Goal: Find specific page/section: Find specific page/section

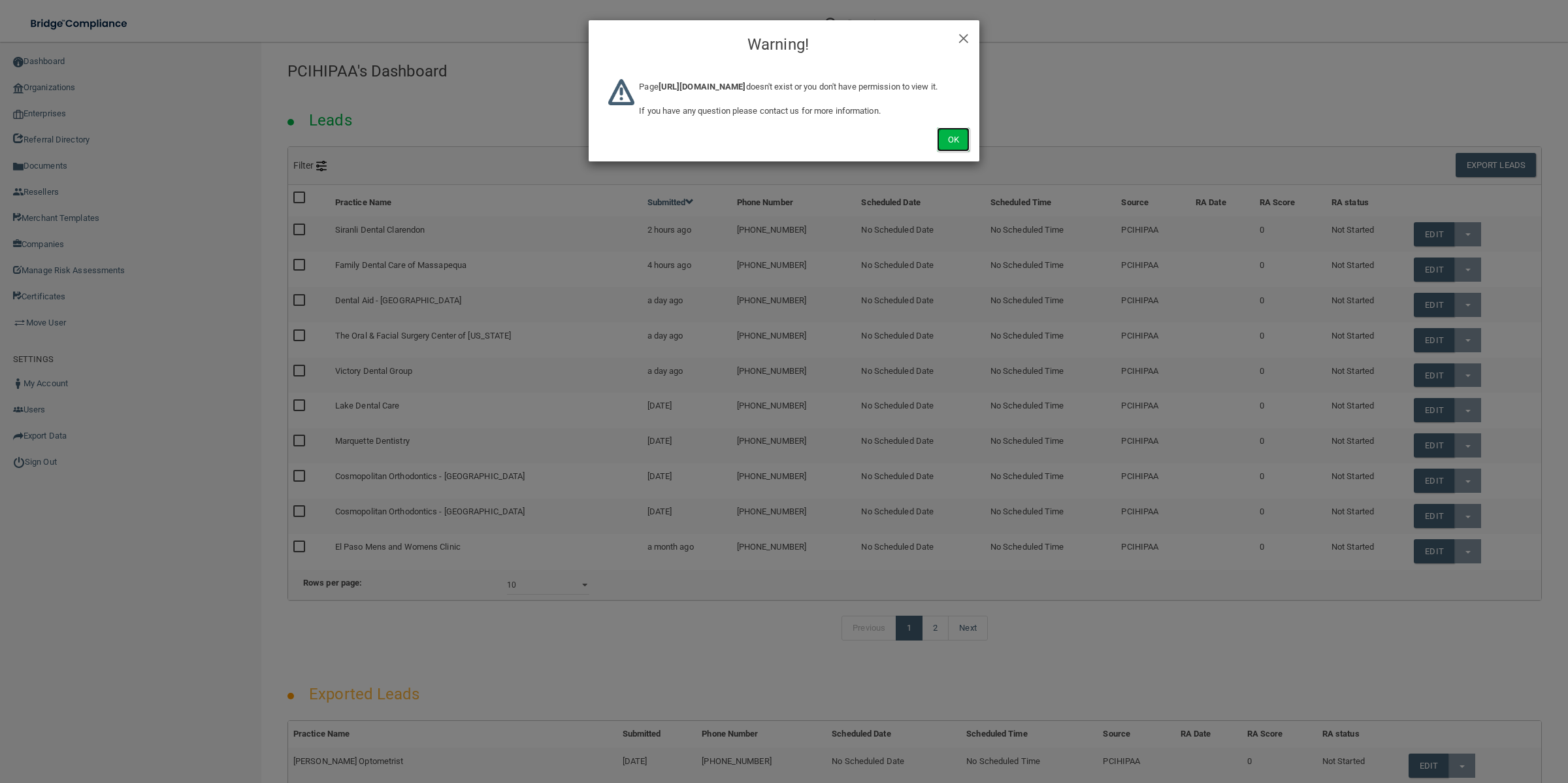
click at [953, 152] on button "Ok" at bounding box center [954, 139] width 32 height 24
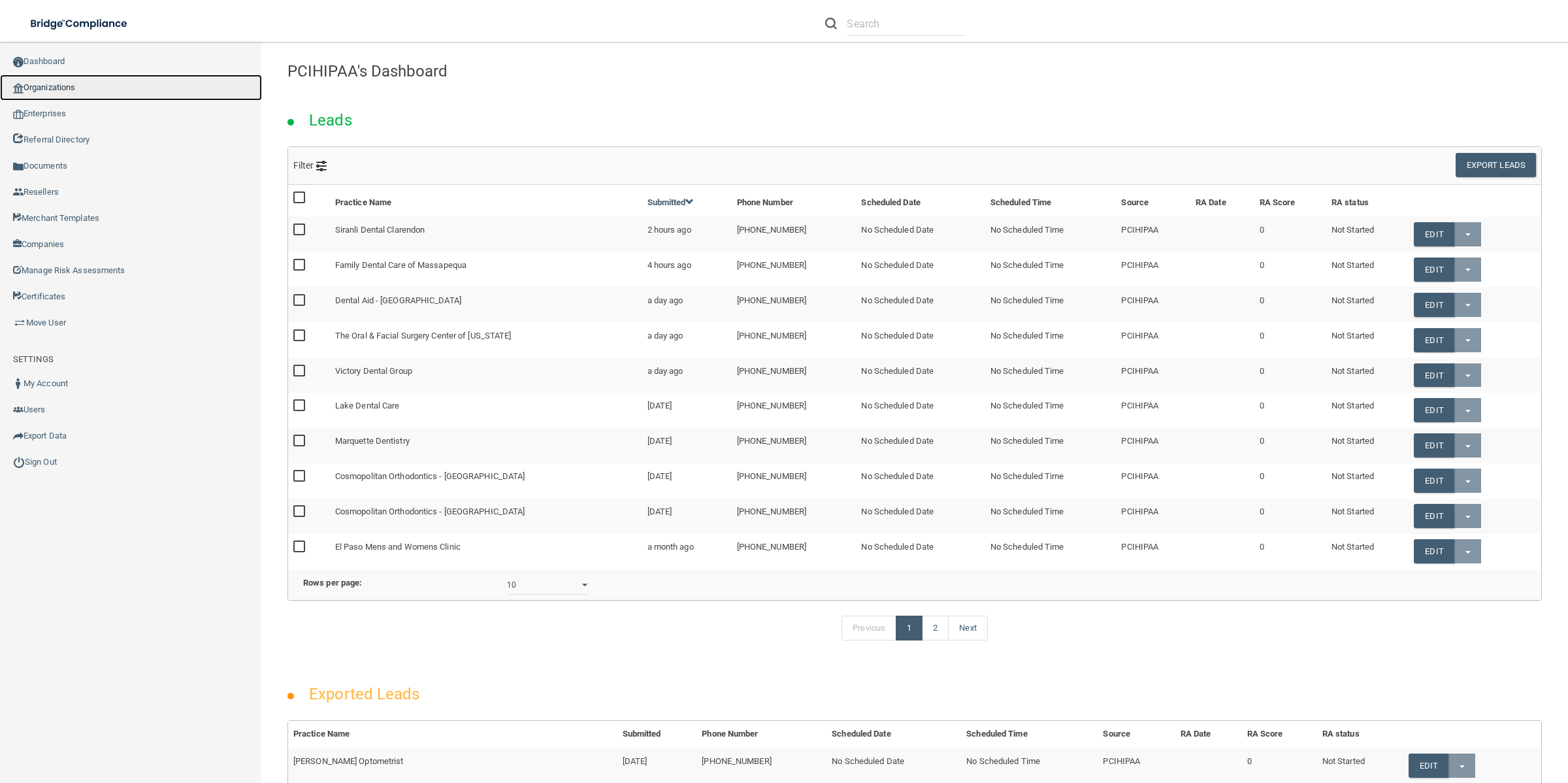
click at [80, 83] on link "Organizations" at bounding box center [131, 87] width 262 height 26
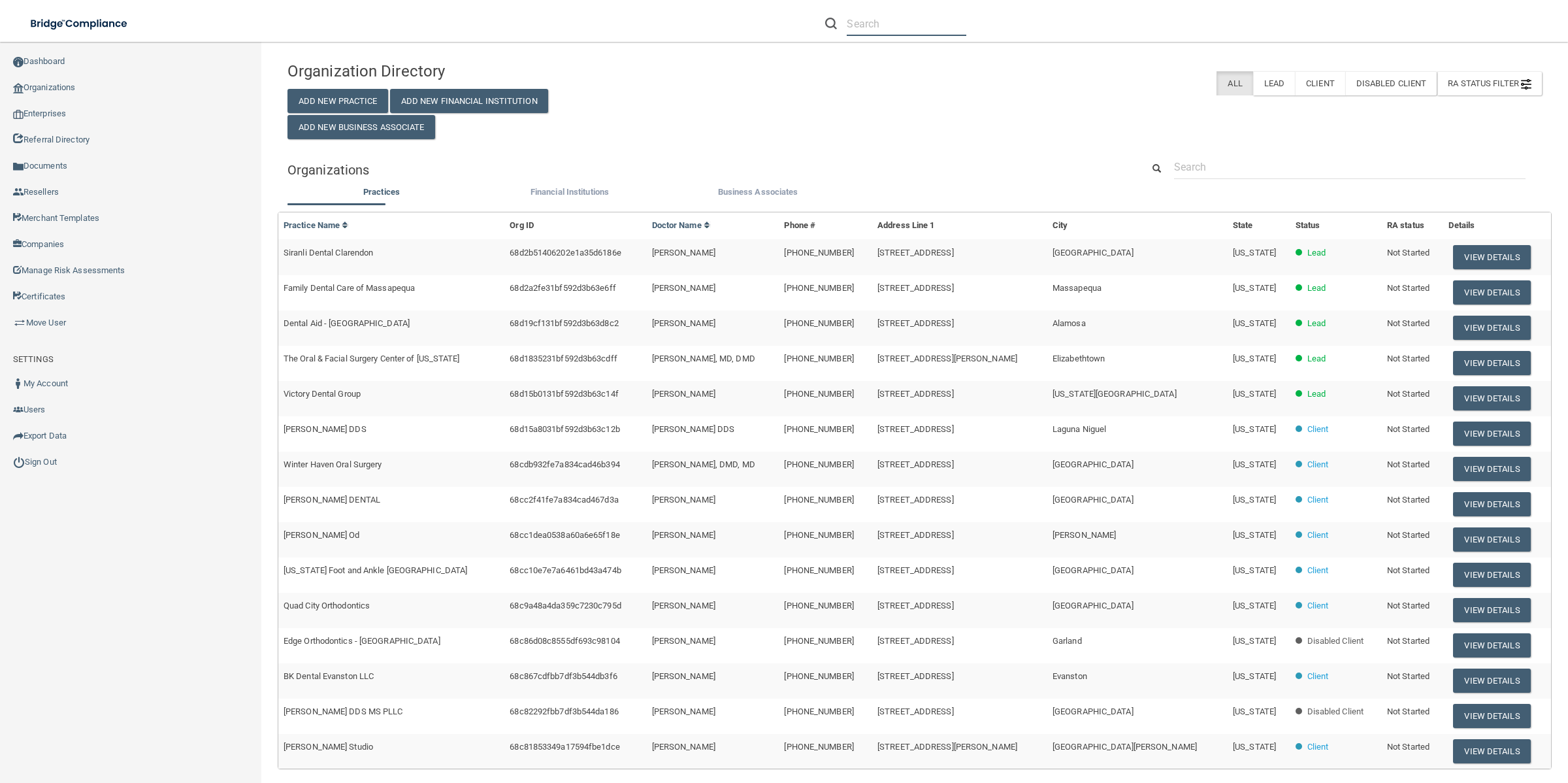
click at [928, 34] on input "text" at bounding box center [906, 24] width 120 height 24
paste input "Michael A Hattan Od"
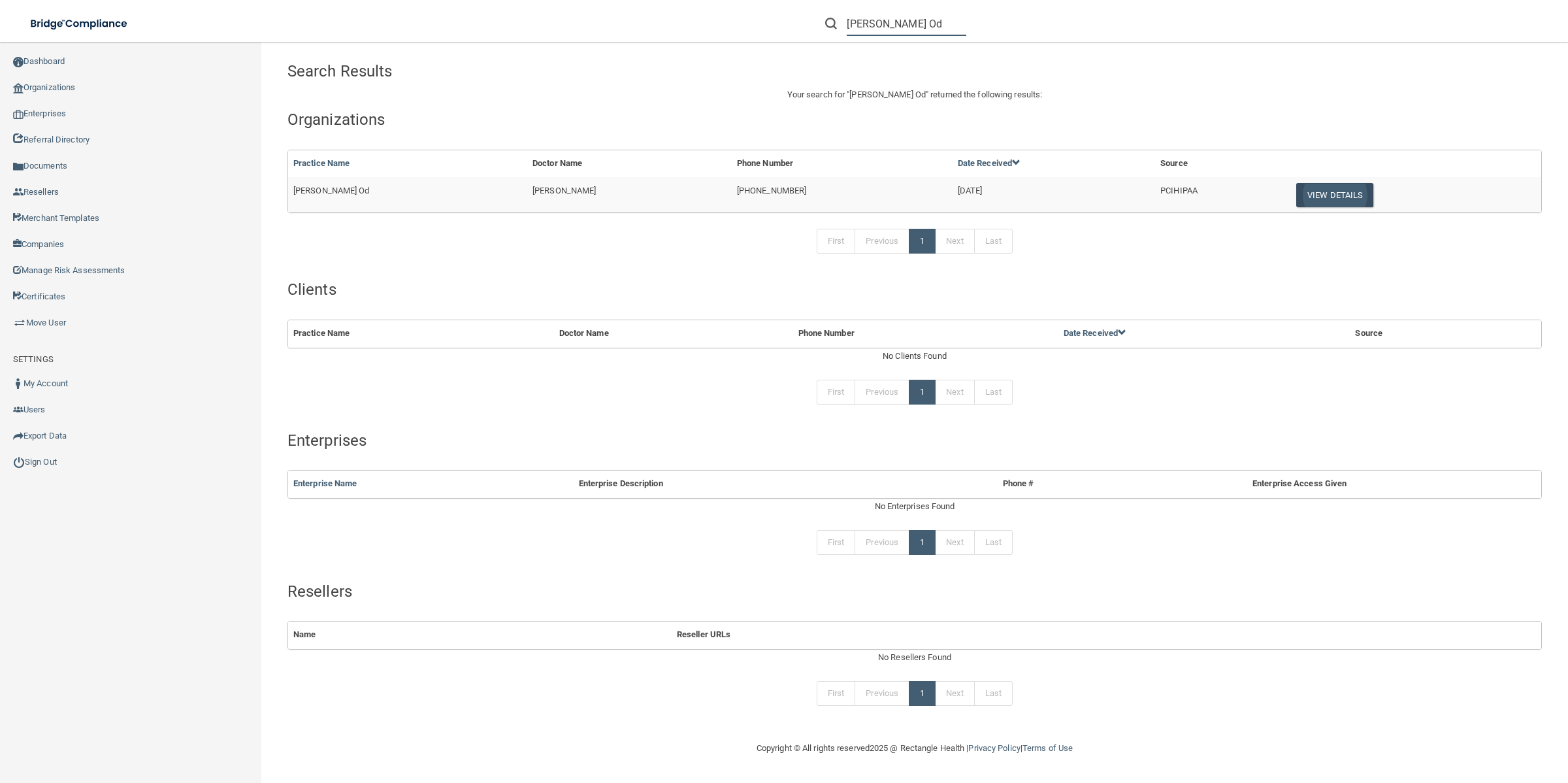
type input "Michael A Hattan Od"
click at [1297, 192] on button "View Details" at bounding box center [1335, 195] width 77 height 24
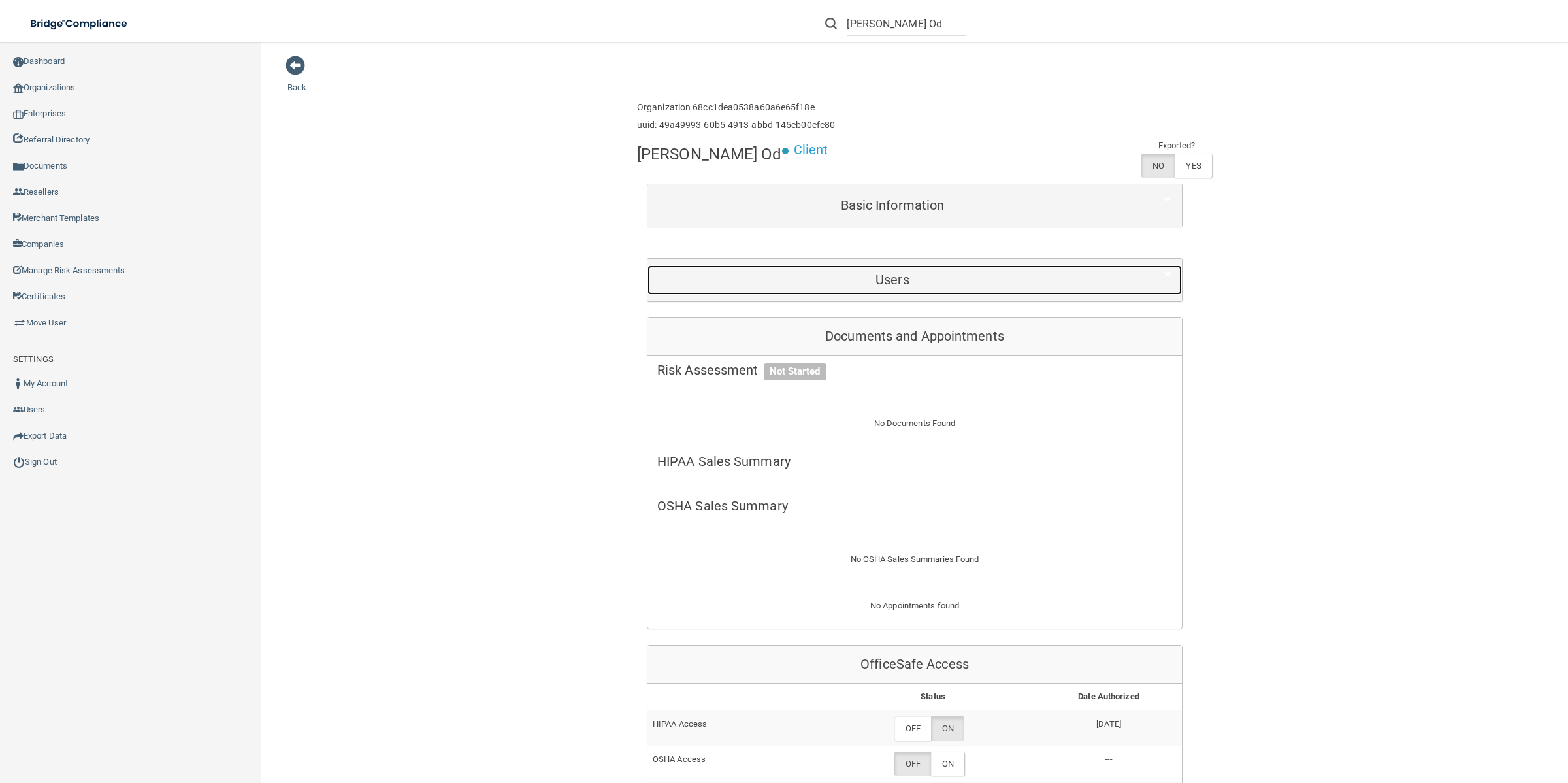
click at [1044, 279] on h5 "Users" at bounding box center [892, 279] width 470 height 14
click at [900, 278] on h5 "Users" at bounding box center [892, 279] width 470 height 14
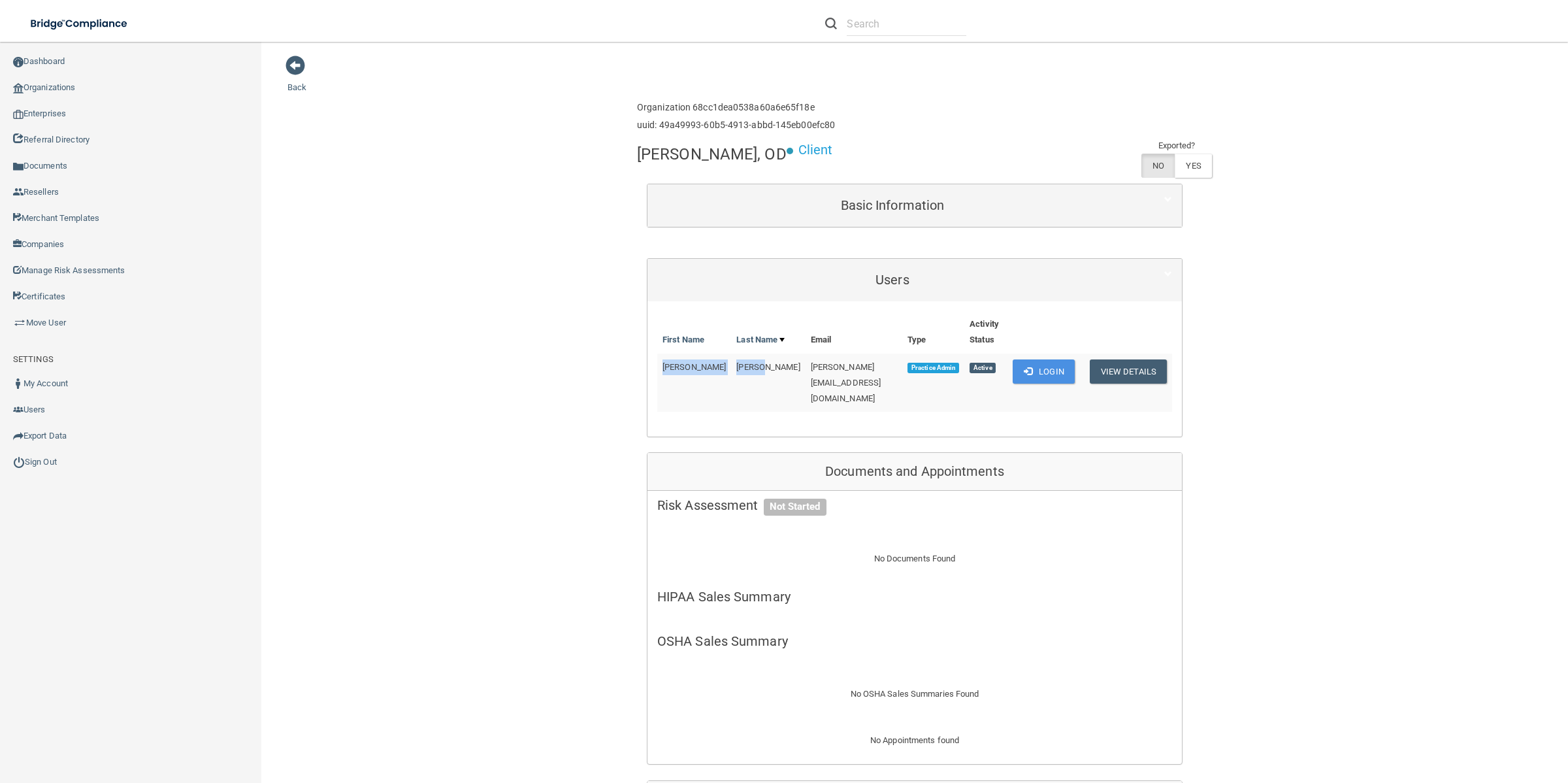
drag, startPoint x: 717, startPoint y: 348, endPoint x: 656, endPoint y: 348, distance: 61.0
click at [657, 353] on tr "[PERSON_NAME] [PERSON_NAME][EMAIL_ADDRESS][DOMAIN_NAME] Practice Admin Active L…" at bounding box center [914, 382] width 515 height 58
